Goal: Check status: Check status

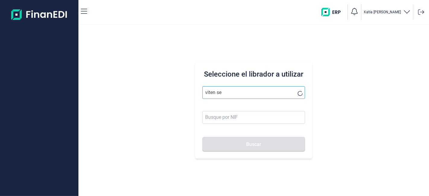
click at [202, 137] on button "Buscar" at bounding box center [253, 144] width 102 height 14
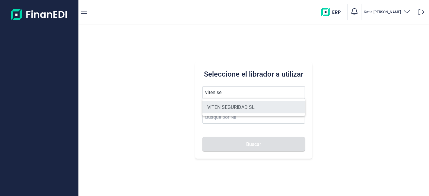
click at [250, 108] on li "VITEN SEGURIDAD SL" at bounding box center [253, 107] width 102 height 12
type input "VITEN SEGURIDAD SL"
type input "B83744680"
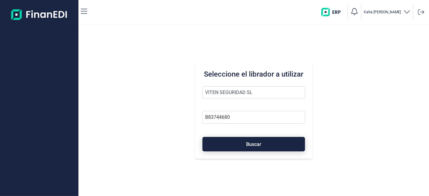
click at [252, 140] on button "Buscar" at bounding box center [253, 144] width 102 height 14
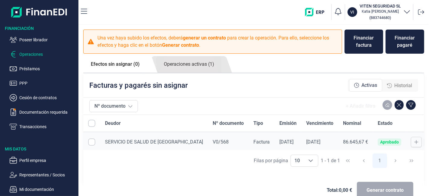
checkbox input "true"
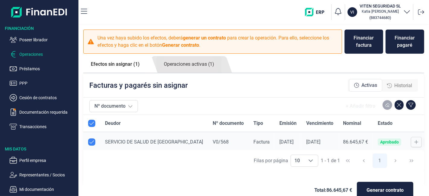
checkbox input "true"
click at [301, 146] on div "Nº documento + Añadir filtro Deudor Nº documento Tipo Emisión Vencimiento Nomin…" at bounding box center [253, 153] width 341 height 112
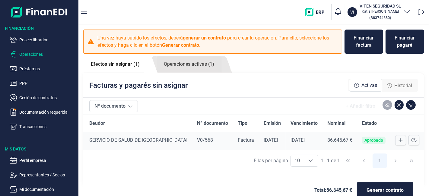
click at [191, 62] on link "Operaciones activas (1)" at bounding box center [188, 64] width 65 height 17
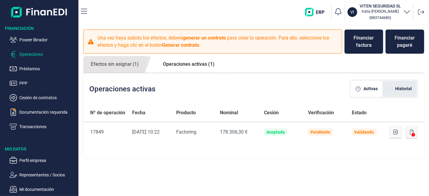
click at [400, 87] on span "Historial" at bounding box center [403, 89] width 17 height 6
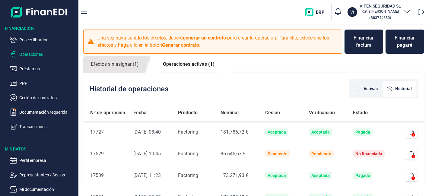
click at [190, 62] on link "Operaciones activas (1)" at bounding box center [188, 64] width 67 height 16
click at [115, 60] on link "Efectos sin asignar (1)" at bounding box center [114, 64] width 63 height 17
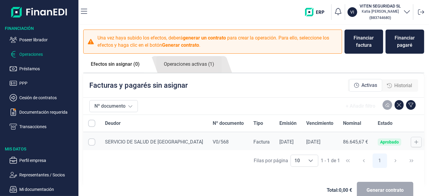
checkbox input "true"
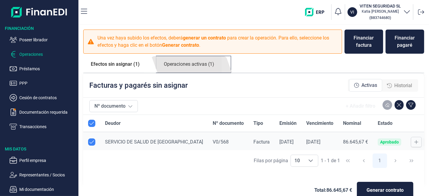
click at [180, 60] on link "Operaciones activas (1)" at bounding box center [188, 64] width 65 height 17
